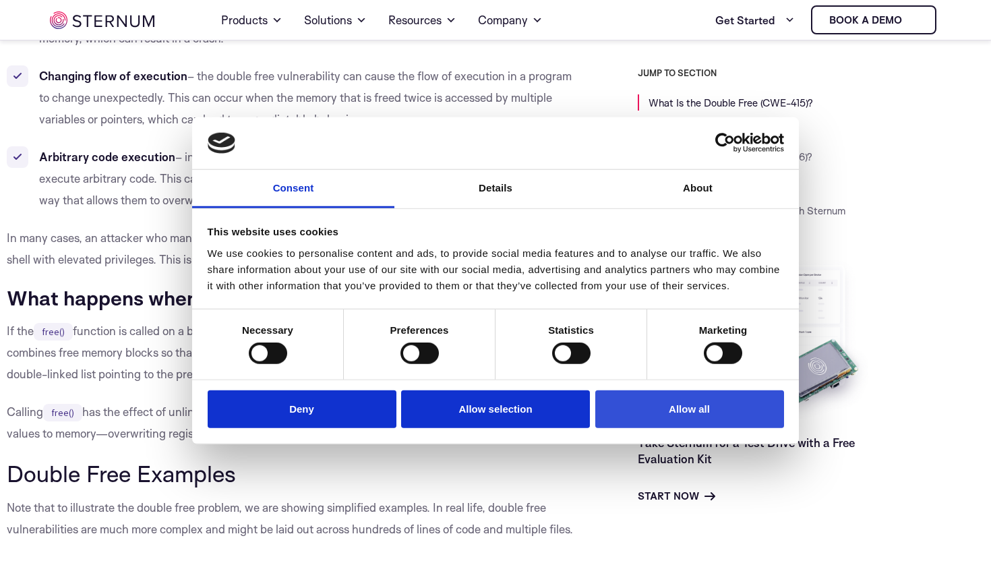
click at [731, 412] on button "Allow all" at bounding box center [689, 409] width 189 height 38
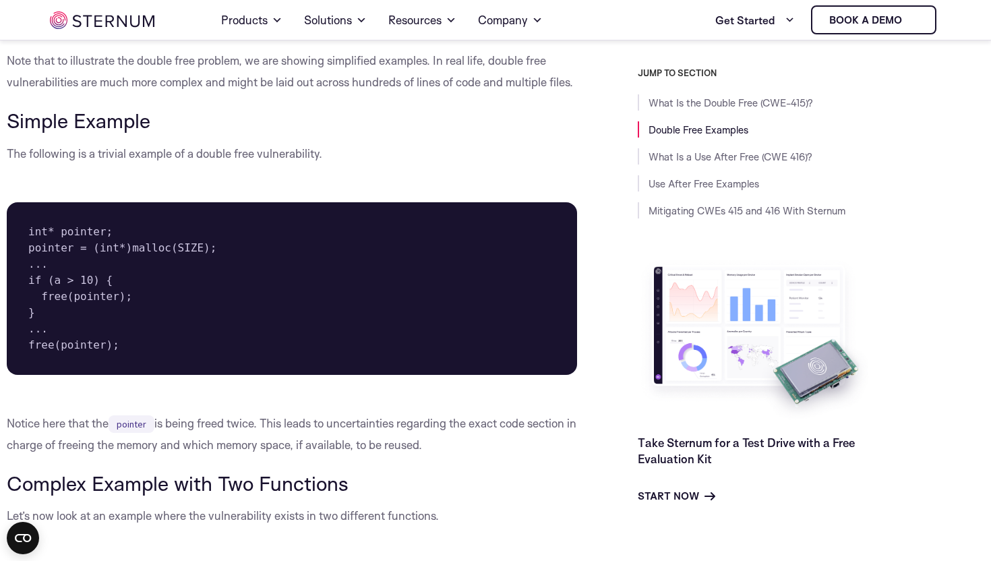
scroll to position [1615, 0]
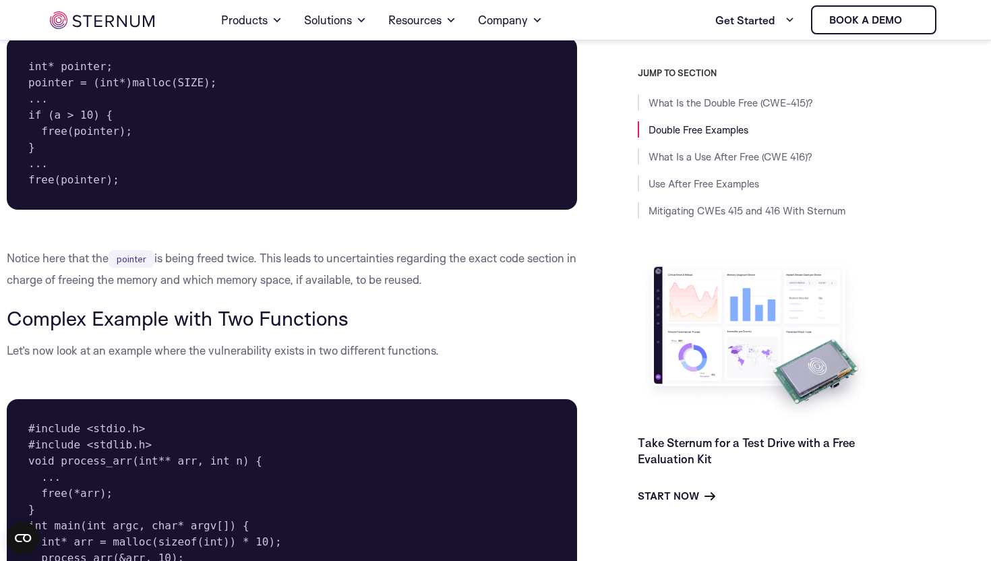
scroll to position [1783, 0]
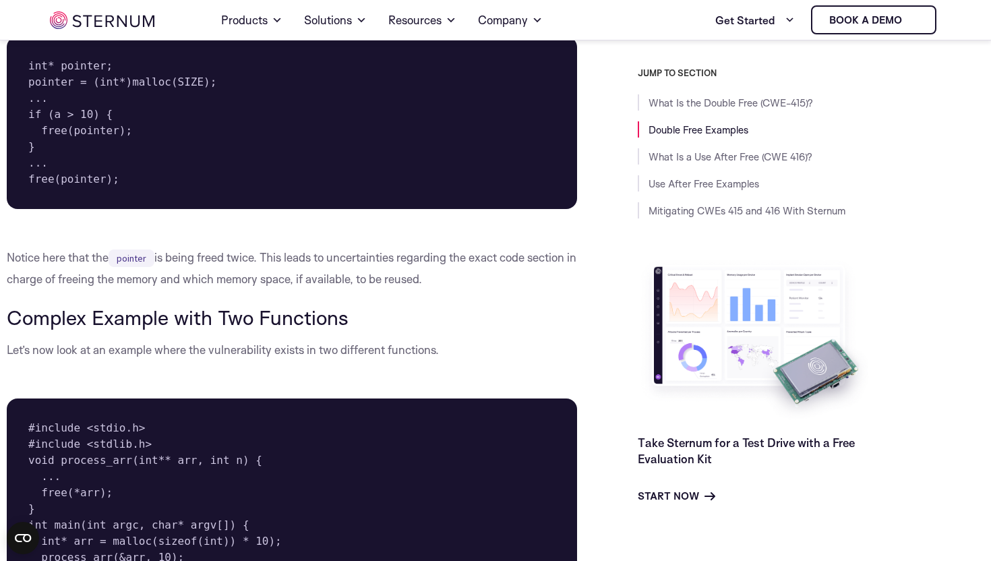
click at [126, 127] on pre "int* pointer; pointer = (int*)malloc(SIZE); ... if (a > 10) { free(pointer); } …" at bounding box center [292, 122] width 570 height 173
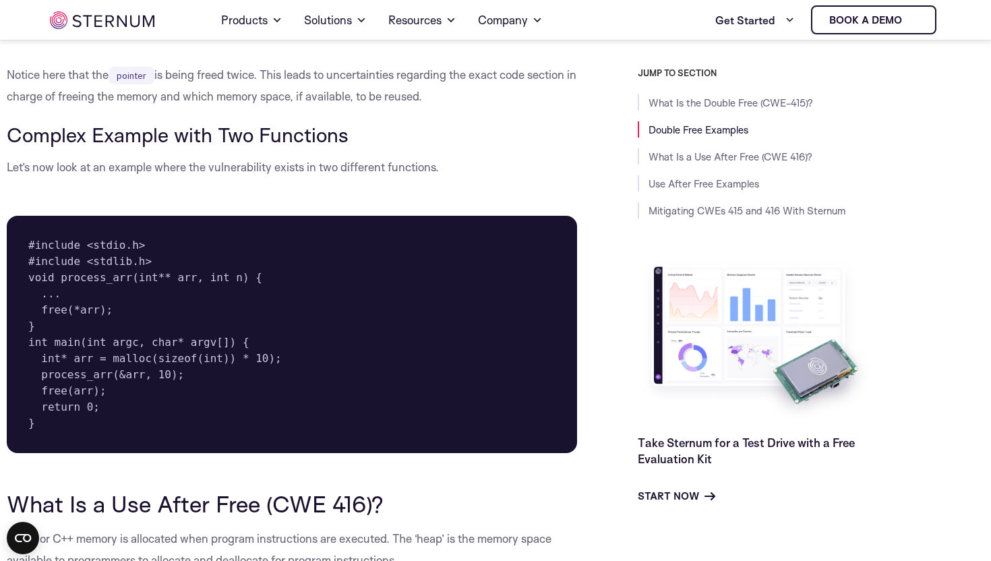
scroll to position [1965, 0]
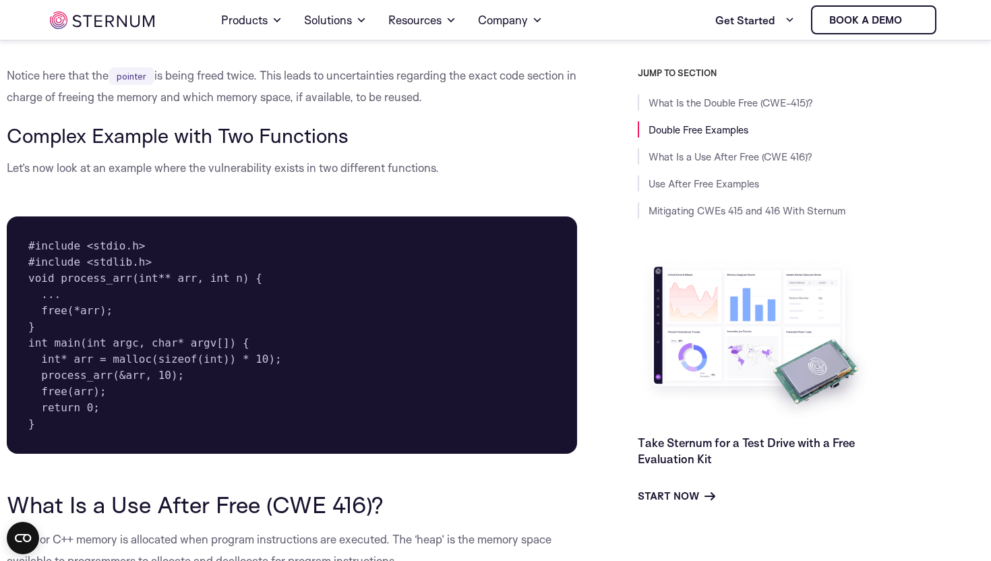
click at [126, 127] on h3 "Complex Example with Two Functions" at bounding box center [292, 135] width 570 height 23
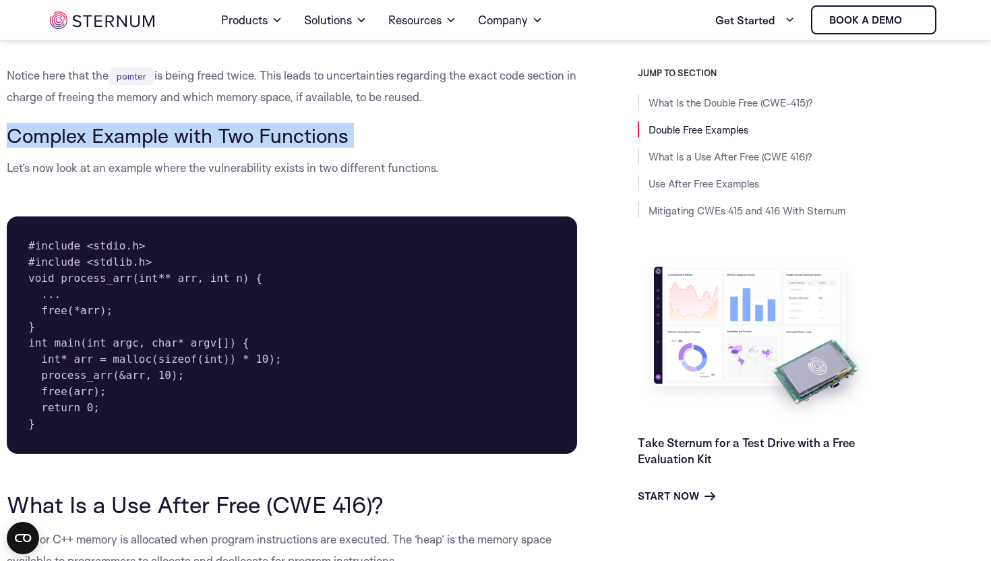
click at [126, 127] on h3 "Complex Example with Two Functions" at bounding box center [292, 135] width 570 height 23
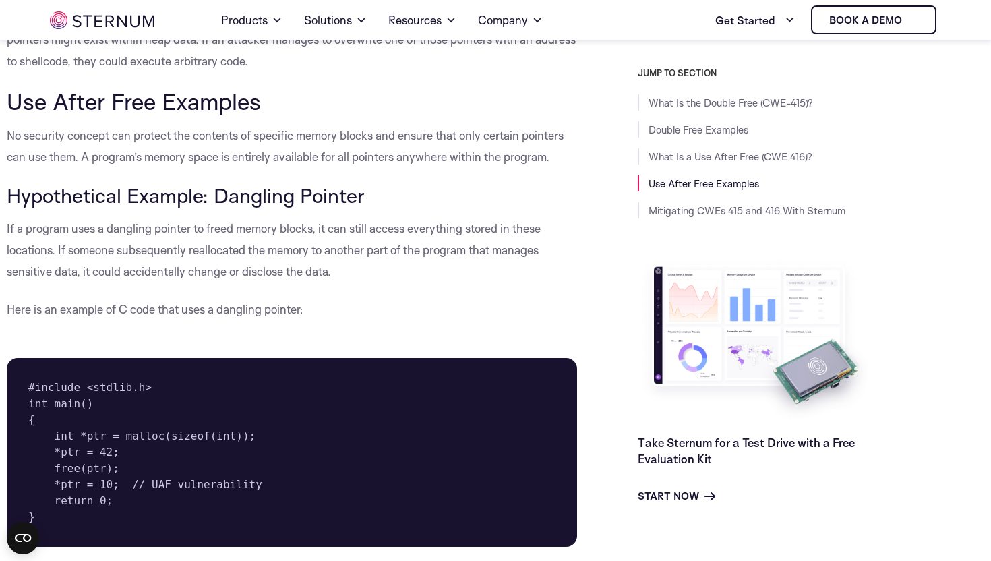
scroll to position [3108, 0]
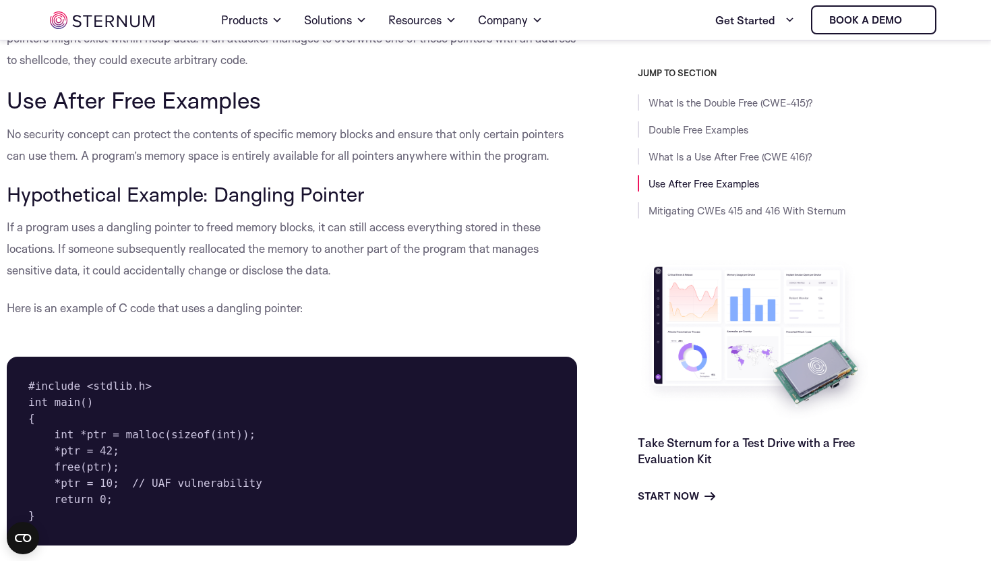
click at [387, 167] on p "No security concept can protect the contents of specific memory blocks and ensu…" at bounding box center [292, 144] width 570 height 43
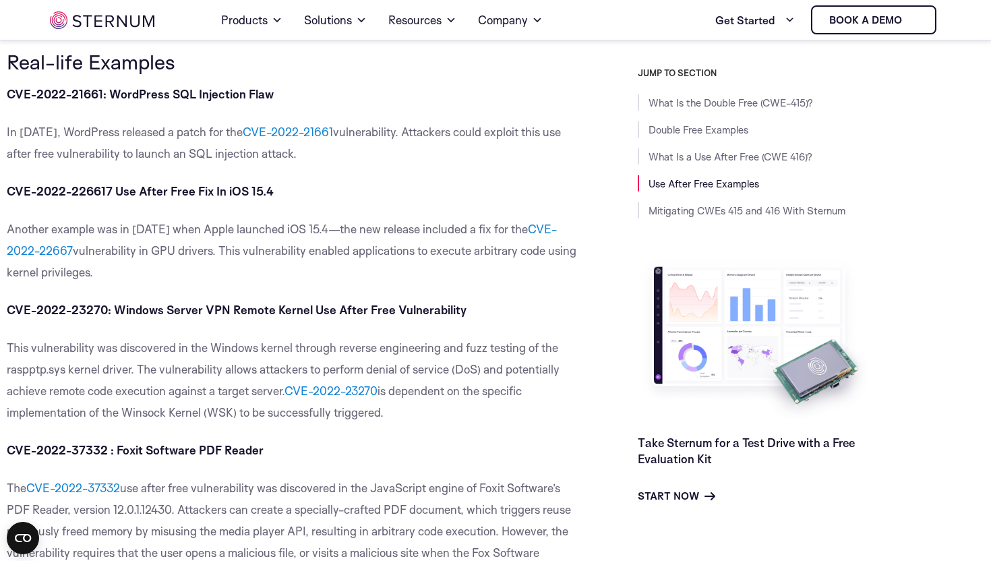
scroll to position [4116, 0]
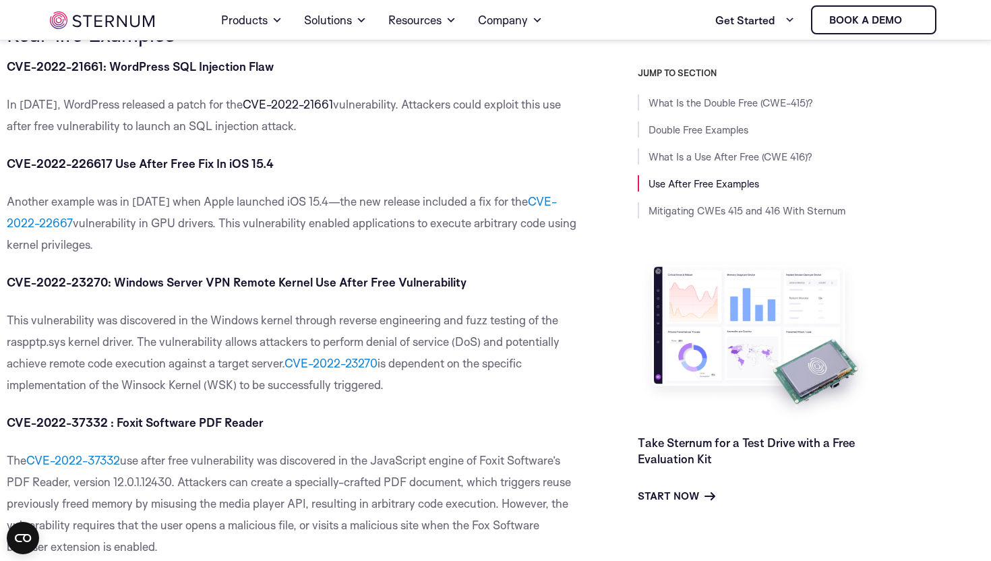
click at [322, 111] on link "CVE-2022-21661" at bounding box center [288, 104] width 90 height 14
